Goal: Use online tool/utility: Use online tool/utility

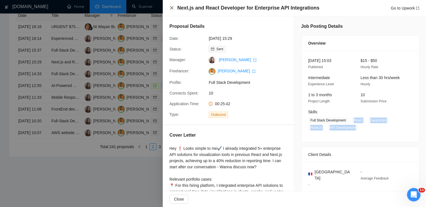
scroll to position [5, 0]
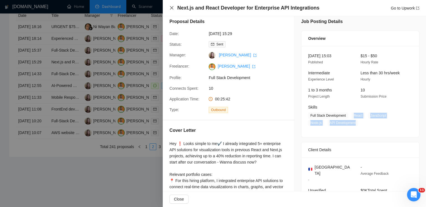
click at [171, 6] on icon "close" at bounding box center [171, 8] width 4 height 4
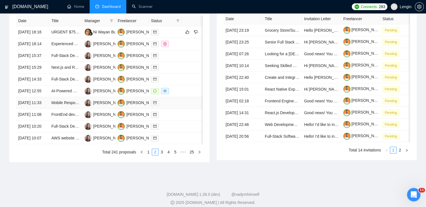
scroll to position [231, 0]
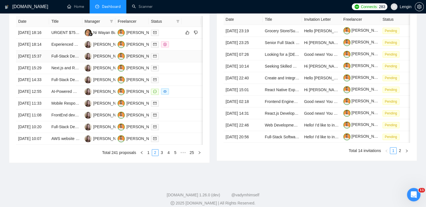
click at [74, 62] on td "Full-Stack Developer (Supabase, Next.js, Node.js)" at bounding box center [65, 56] width 33 height 12
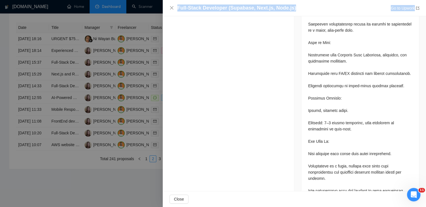
scroll to position [628, 0]
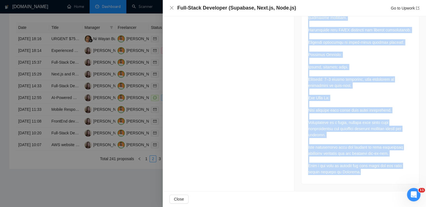
drag, startPoint x: 306, startPoint y: 76, endPoint x: 346, endPoint y: 172, distance: 103.7
copy div "Lo’ip dolorsi a consecte adip-elits doeiusmo tem inc utla etd-ma-ali enimadmi v…"
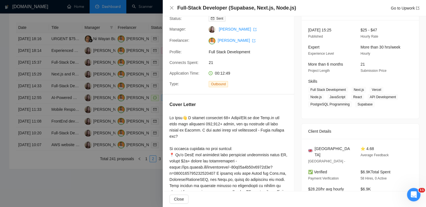
scroll to position [30, 0]
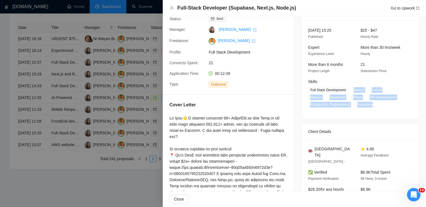
drag, startPoint x: 349, startPoint y: 91, endPoint x: 369, endPoint y: 105, distance: 24.9
click at [369, 105] on span "Full Stack Development Next.[PERSON_NAME] Node.js JavaScript React API Developm…" at bounding box center [356, 97] width 96 height 21
copy span "Next.[PERSON_NAME] Node.js JavaScript React API Development PostgreSQL Programm…"
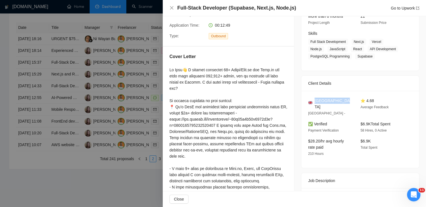
drag, startPoint x: 344, startPoint y: 101, endPoint x: 313, endPoint y: 99, distance: 30.9
click at [313, 99] on div "[GEOGRAPHIC_DATA]" at bounding box center [329, 103] width 43 height 12
copy span "[GEOGRAPHIC_DATA]"
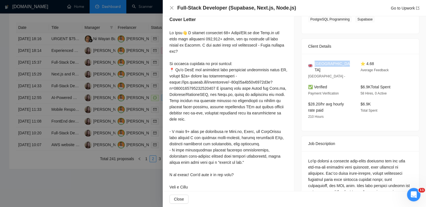
scroll to position [0, 0]
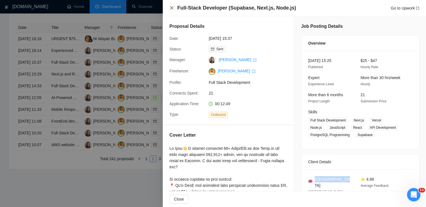
click at [172, 8] on icon "close" at bounding box center [171, 7] width 3 height 3
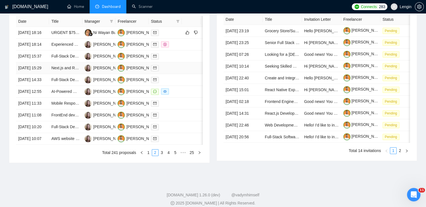
scroll to position [273, 0]
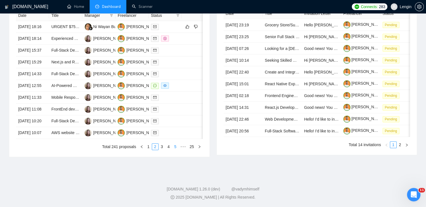
click at [174, 149] on link "5" at bounding box center [175, 146] width 6 height 6
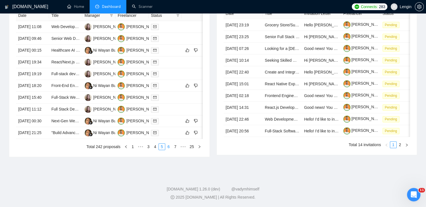
click at [168, 149] on link "6" at bounding box center [168, 146] width 6 height 6
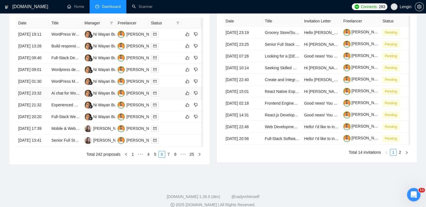
scroll to position [248, 0]
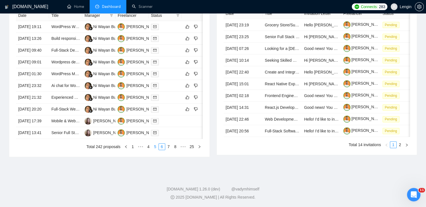
click at [156, 149] on link "5" at bounding box center [155, 146] width 6 height 6
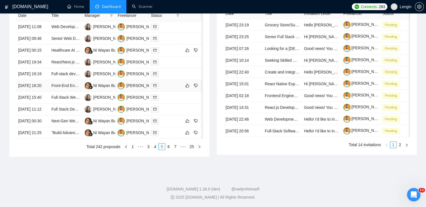
scroll to position [269, 0]
click at [134, 149] on link "1" at bounding box center [133, 146] width 6 height 6
click at [156, 149] on link "2" at bounding box center [155, 146] width 6 height 6
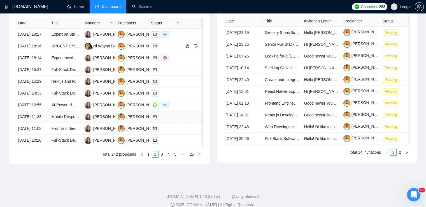
scroll to position [223, 0]
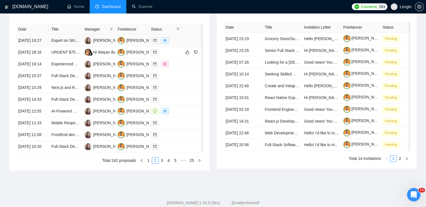
click at [77, 46] on td "Expert on Stripe - React Dev." at bounding box center [65, 41] width 33 height 12
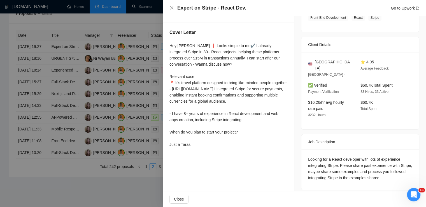
scroll to position [276, 0]
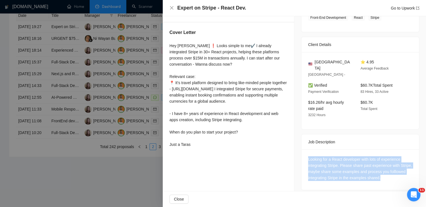
drag, startPoint x: 380, startPoint y: 171, endPoint x: 296, endPoint y: 148, distance: 86.4
click at [296, 148] on div "Job Posting Details Overview [DATE] 19:07 Published Unspecified Hourly Rate Exp…" at bounding box center [360, 55] width 132 height 283
copy div "Looking for a React developer with lots of experience integrating Stripe. Pleas…"
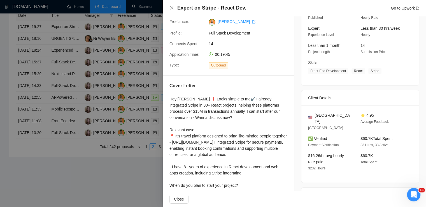
scroll to position [47, 0]
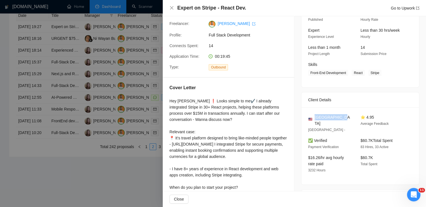
drag, startPoint x: 339, startPoint y: 118, endPoint x: 313, endPoint y: 117, distance: 25.7
click at [313, 117] on div "[GEOGRAPHIC_DATA]" at bounding box center [329, 120] width 43 height 12
copy span "[GEOGRAPHIC_DATA]"
drag, startPoint x: 378, startPoint y: 72, endPoint x: 351, endPoint y: 72, distance: 26.3
click at [351, 72] on span "Front-End Development React Stripe" at bounding box center [356, 73] width 96 height 6
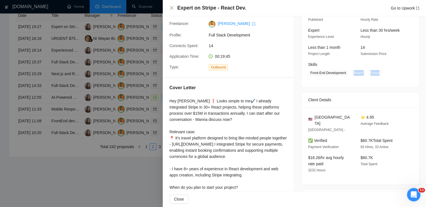
copy span "React Stripe"
click at [170, 9] on icon "close" at bounding box center [171, 8] width 4 height 4
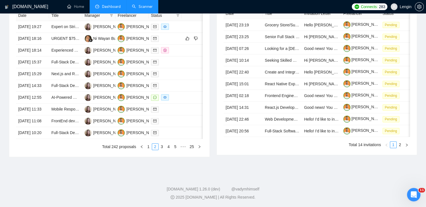
click at [132, 4] on link "Scanner" at bounding box center [142, 6] width 21 height 5
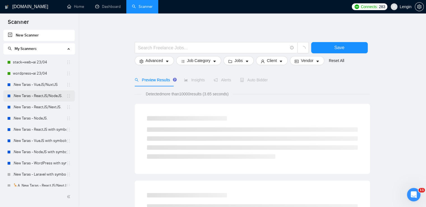
click at [49, 95] on link ".New Taras - ReactJS/NodeJS." at bounding box center [39, 95] width 53 height 11
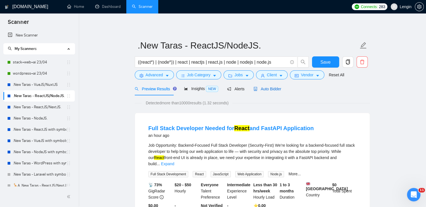
click at [264, 91] on span "Auto Bidder" at bounding box center [267, 88] width 28 height 4
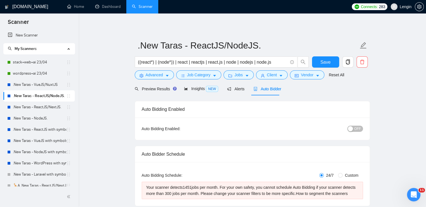
radio input "false"
radio input "true"
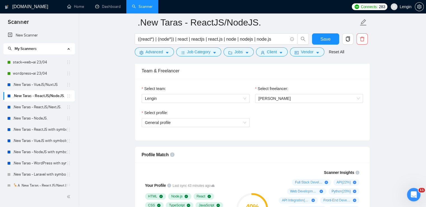
scroll to position [348, 0]
